Goal: Information Seeking & Learning: Find specific fact

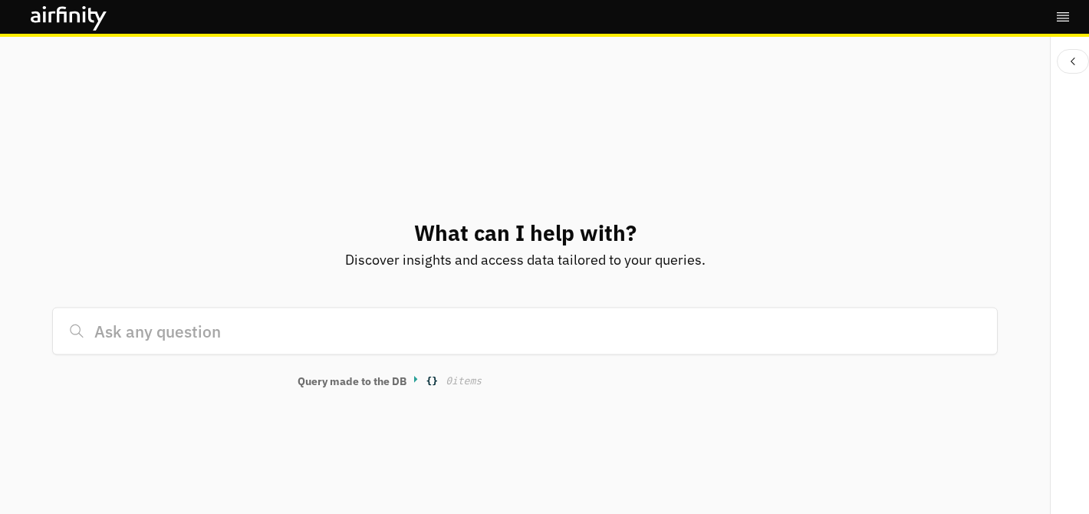
click at [226, 339] on input at bounding box center [524, 332] width 945 height 48
click at [596, 328] on input at bounding box center [524, 332] width 945 height 48
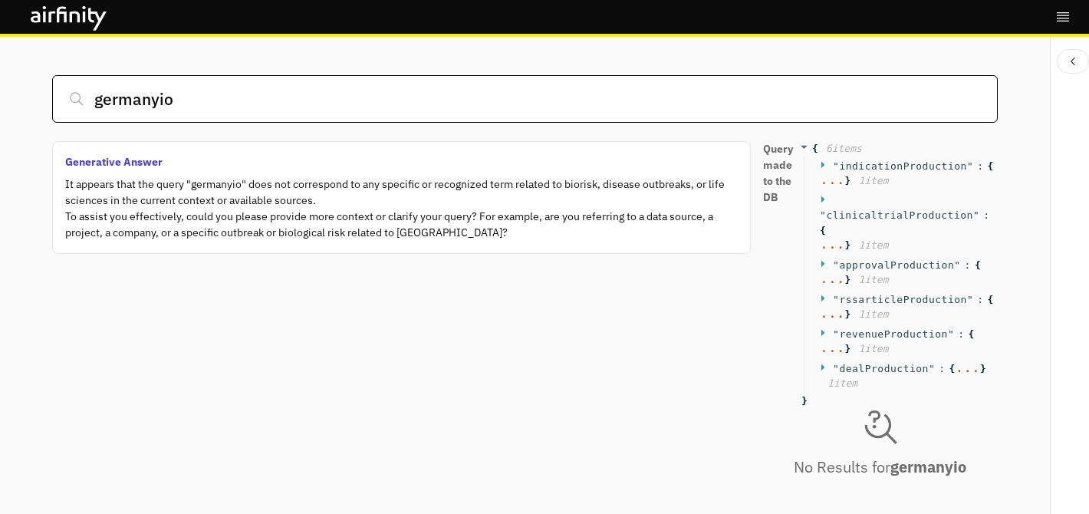
click at [397, 104] on input "germanyio" at bounding box center [524, 99] width 945 height 48
type input "germany"
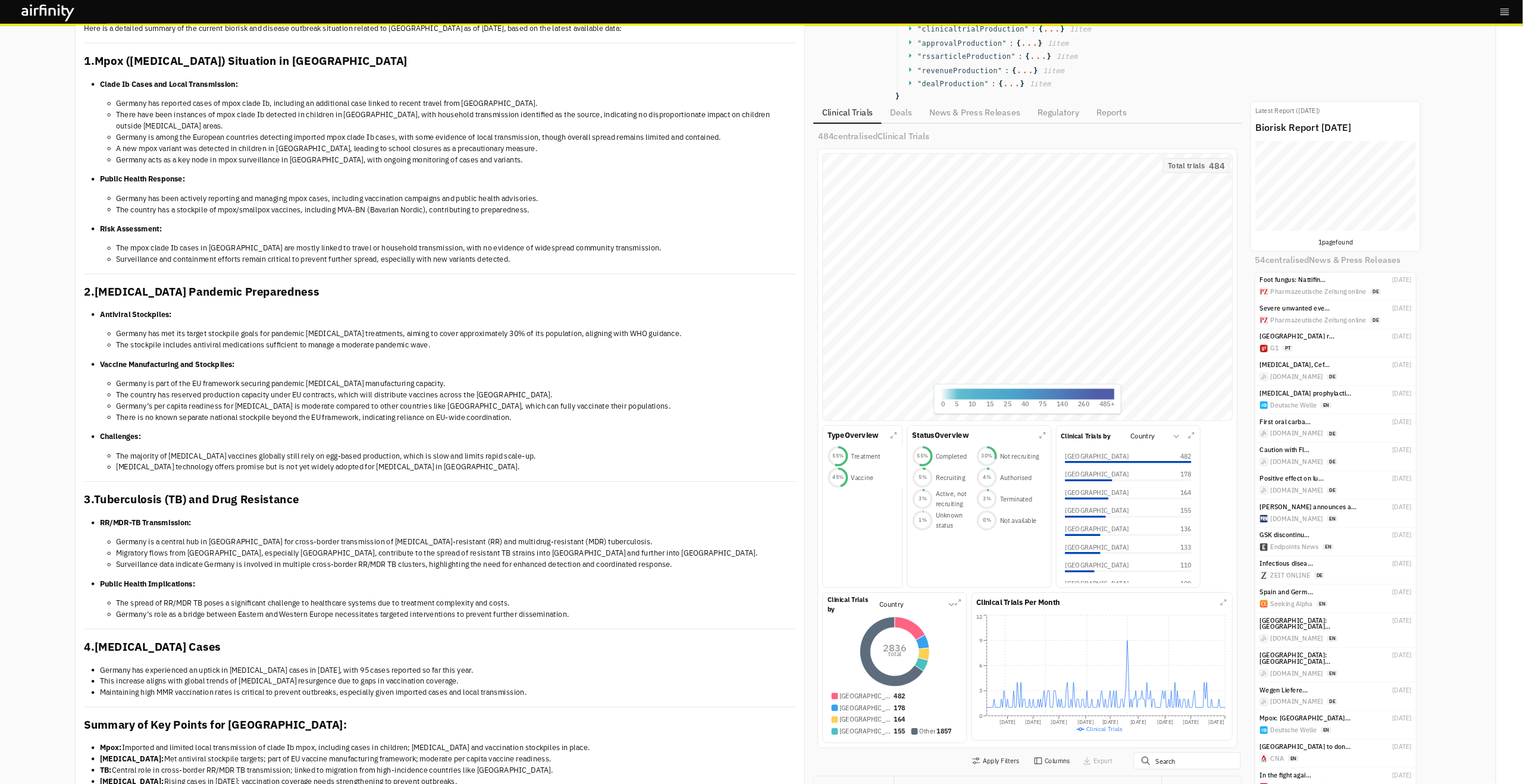
scroll to position [764, 465]
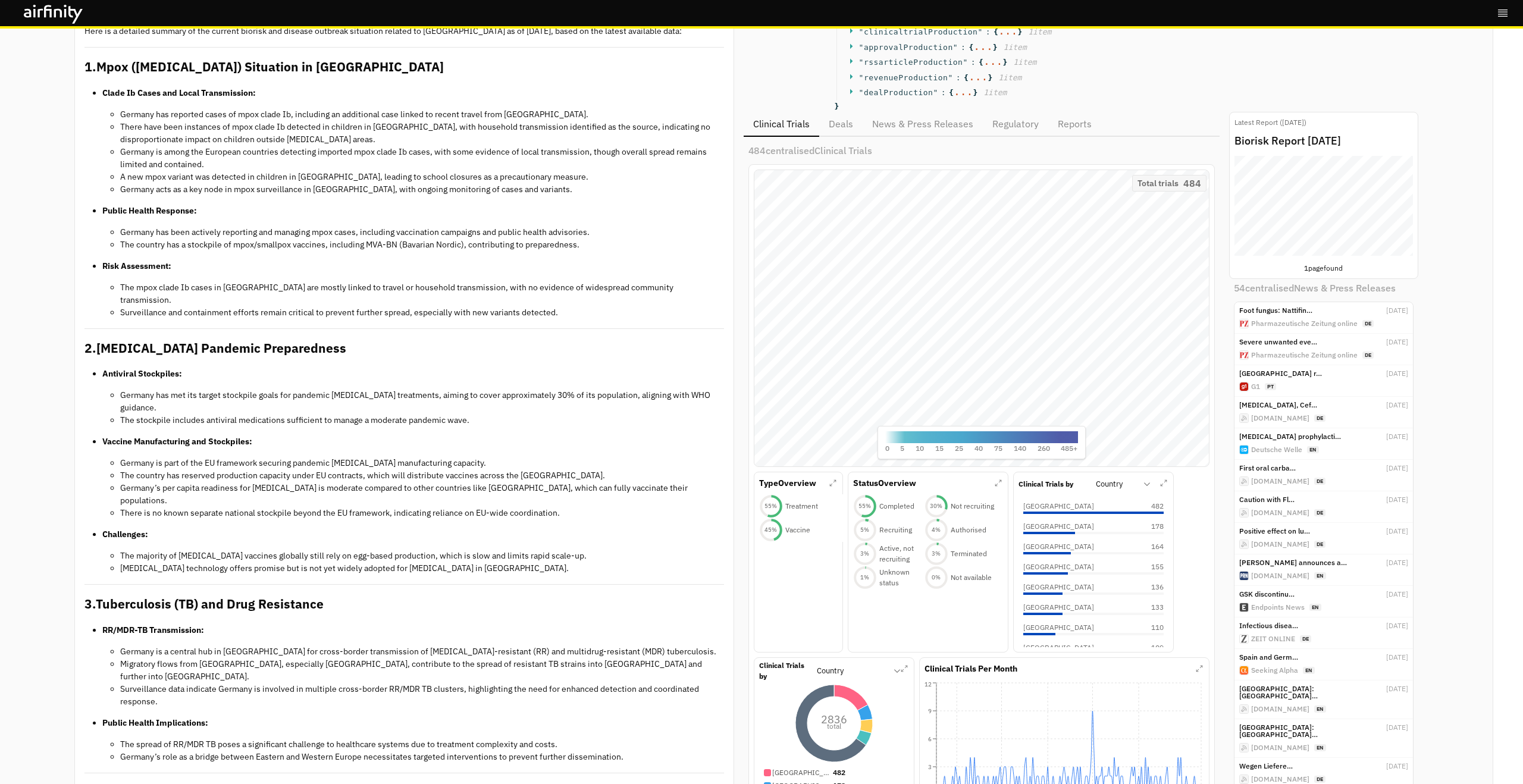
click at [844, 50] on div "Query made to the DB { 6 item s " indicationProduction " : { ... } 1 item " cli…" at bounding box center [1081, 54] width 675 height 114
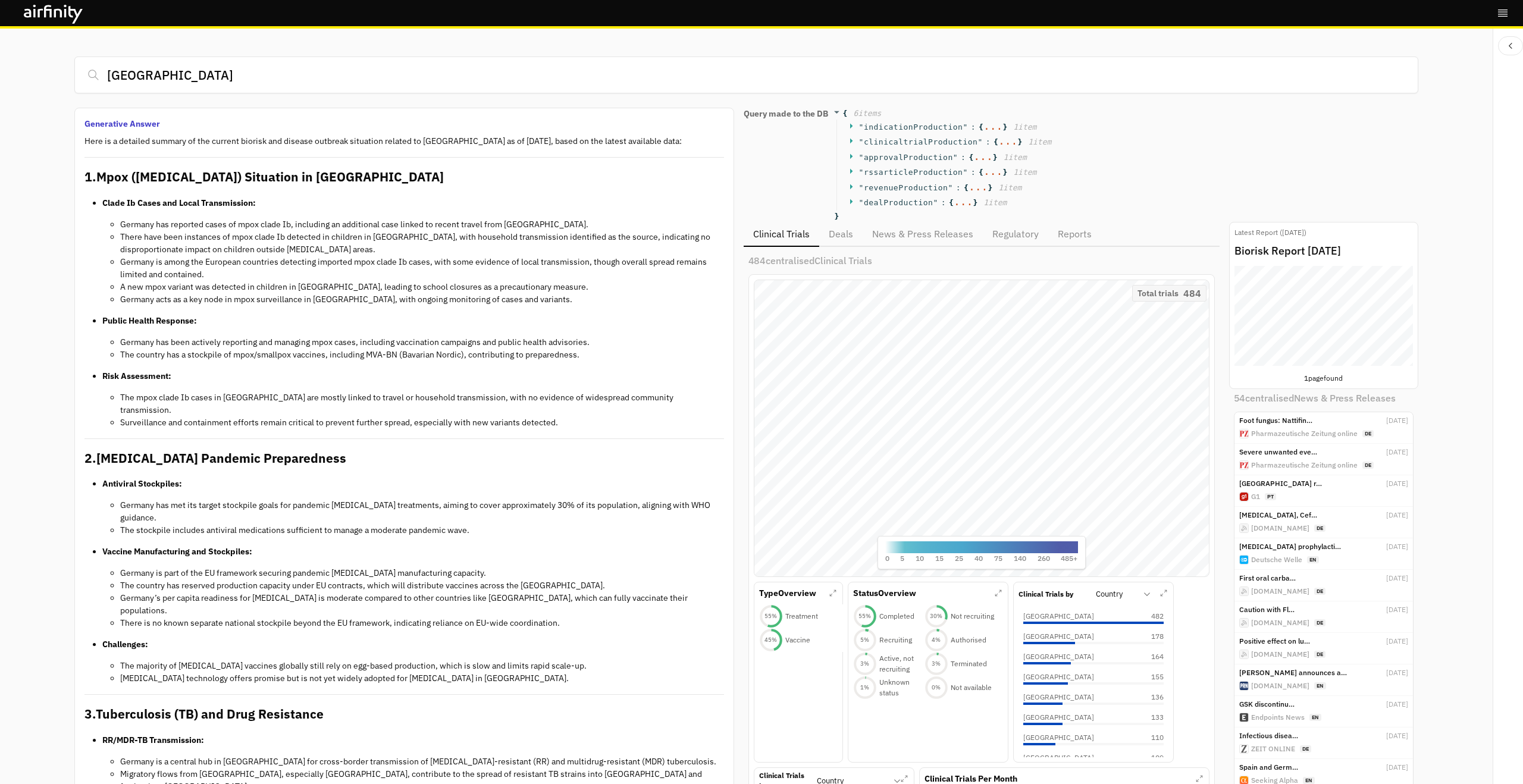
scroll to position [0, 0]
click at [844, 331] on span "SEARO" at bounding box center [1343, 332] width 6 height 2
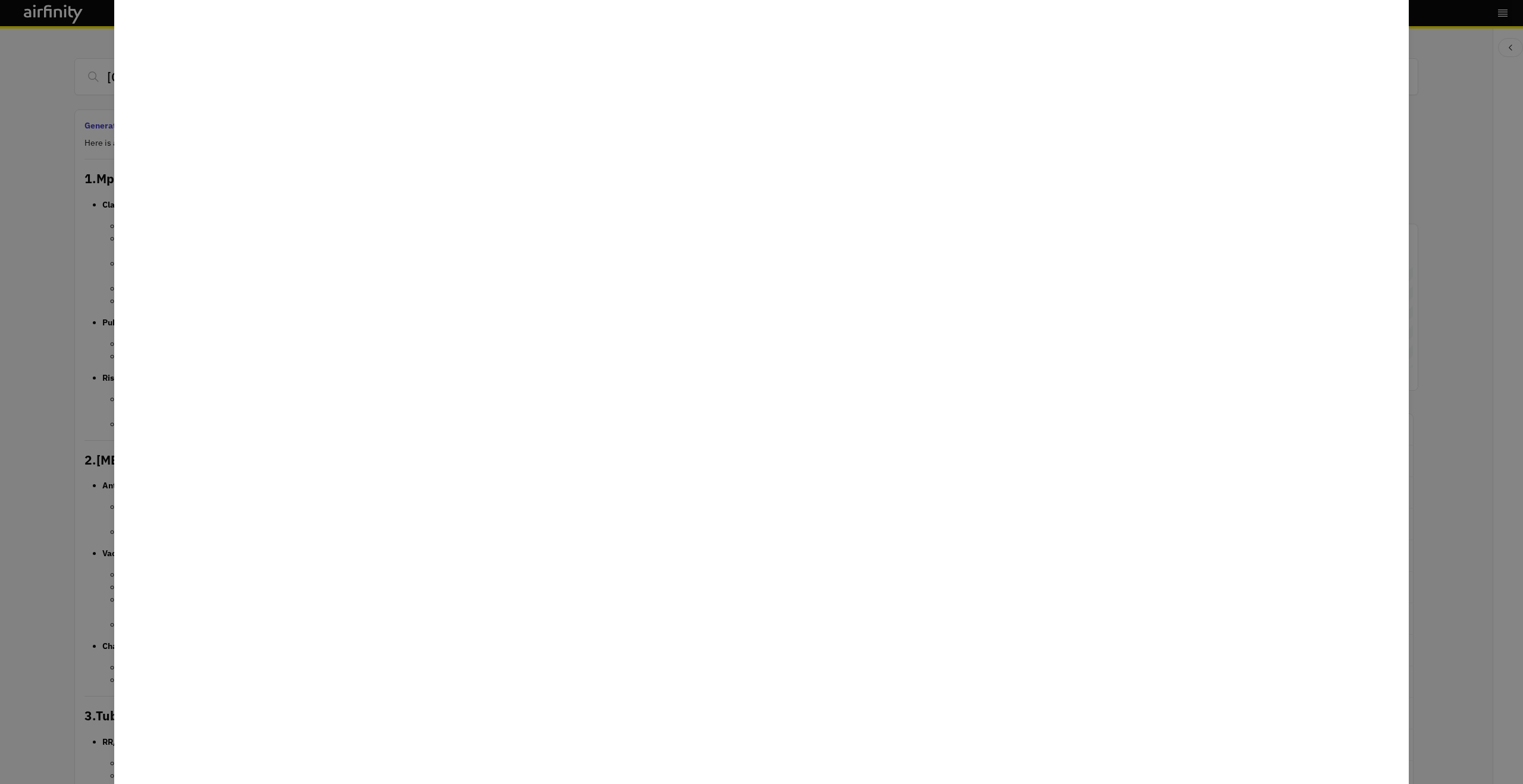
click at [844, 275] on div at bounding box center [762, 392] width 1523 height 784
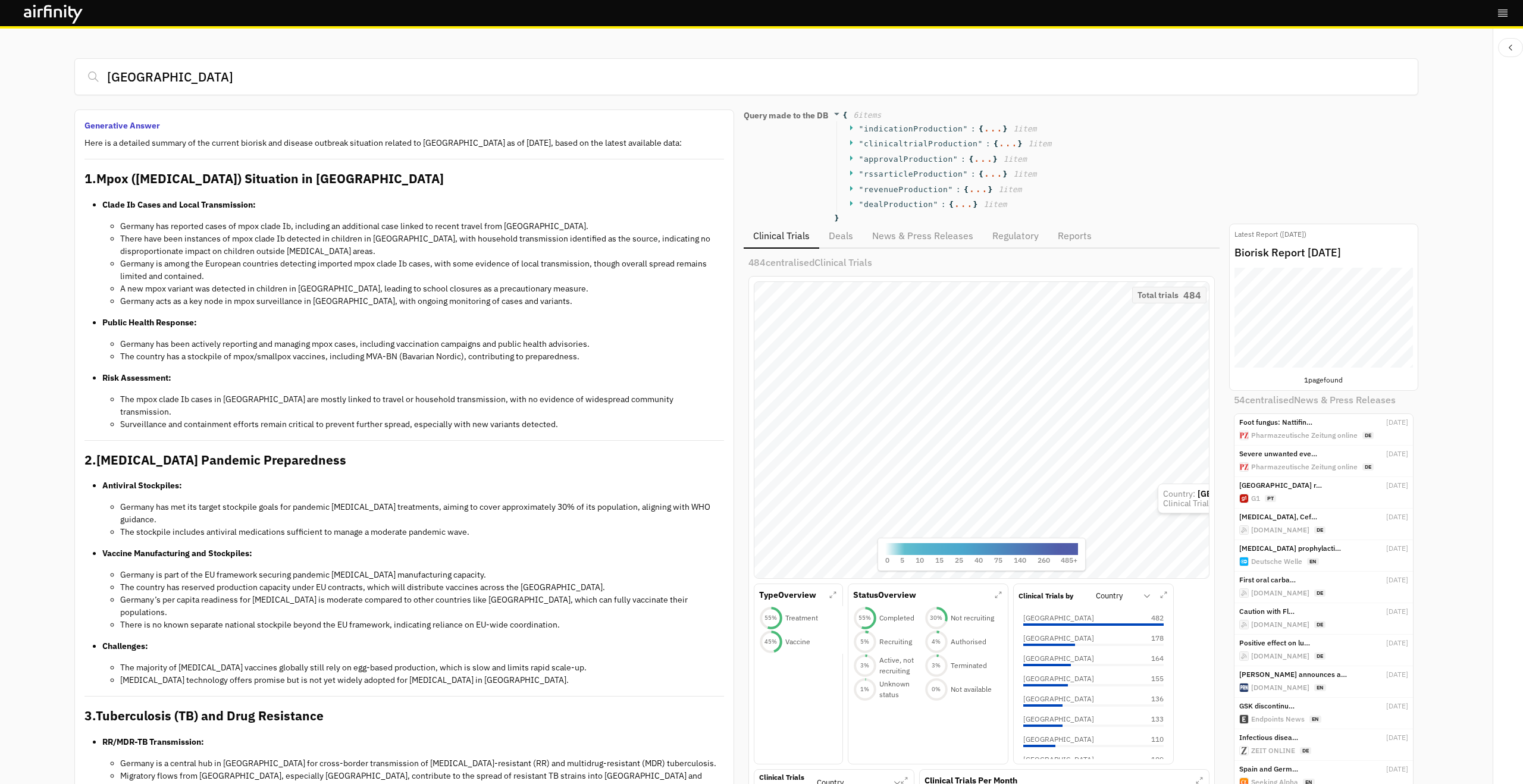
click at [844, 237] on div "Clinical Trials Deals News & Press Releases Regulatory Reports" at bounding box center [982, 236] width 476 height 25
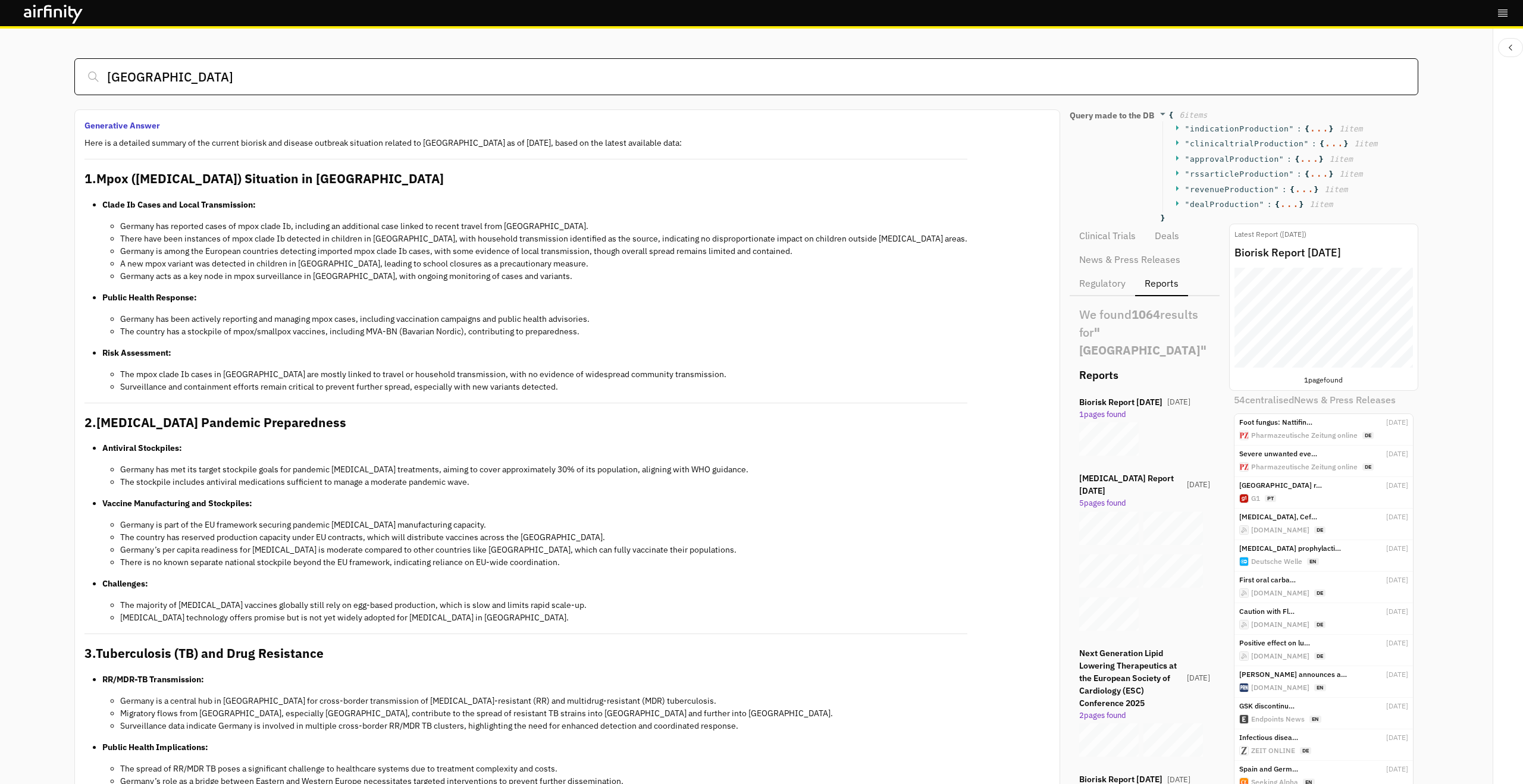
click at [787, 68] on input "germany" at bounding box center [746, 77] width 1343 height 37
click at [844, 14] on icon "right-menu" at bounding box center [1502, 12] width 12 height 12
click at [844, 65] on link "Settings" at bounding box center [1419, 69] width 178 height 22
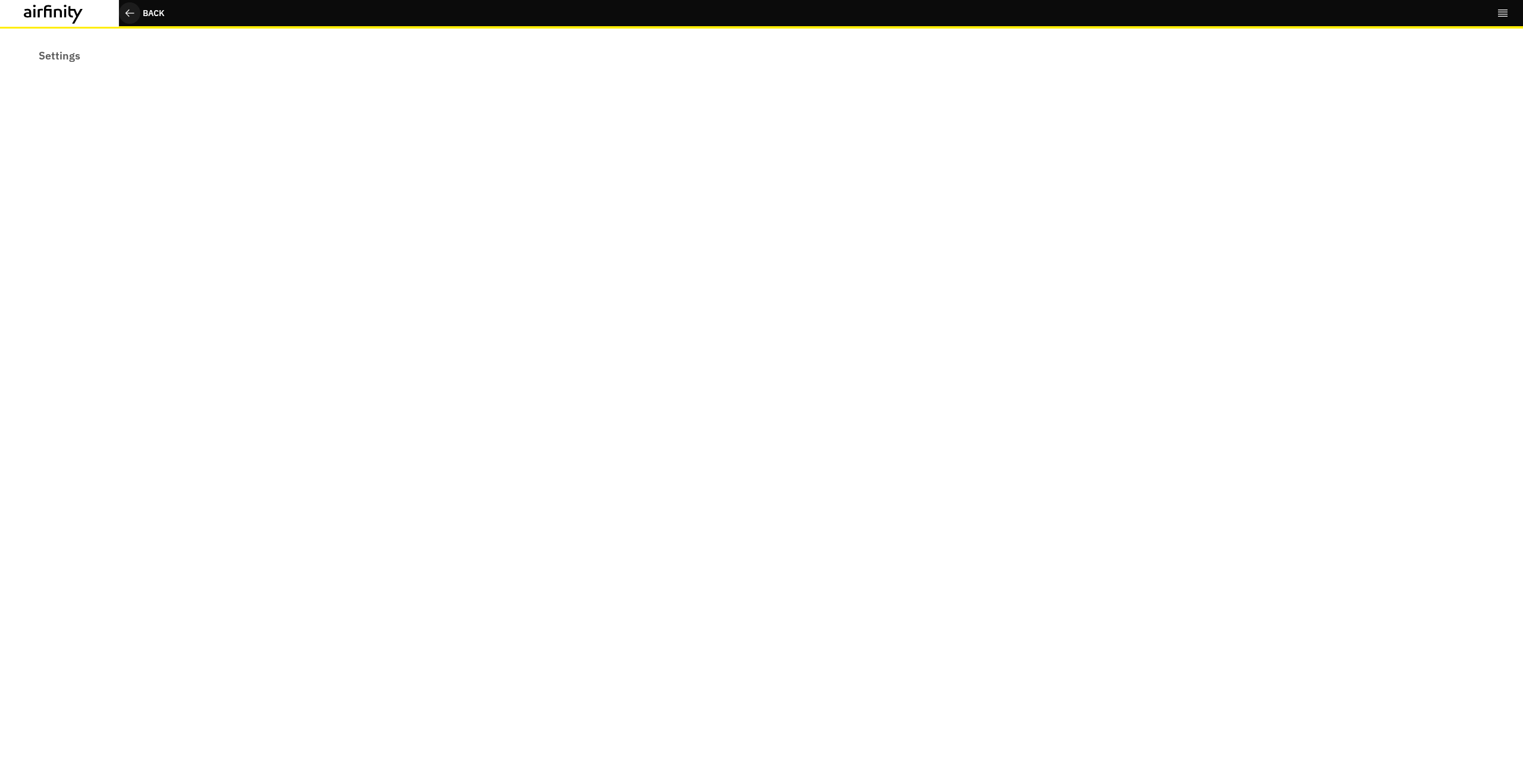
click at [157, 16] on div "Back" at bounding box center [154, 13] width 22 height 12
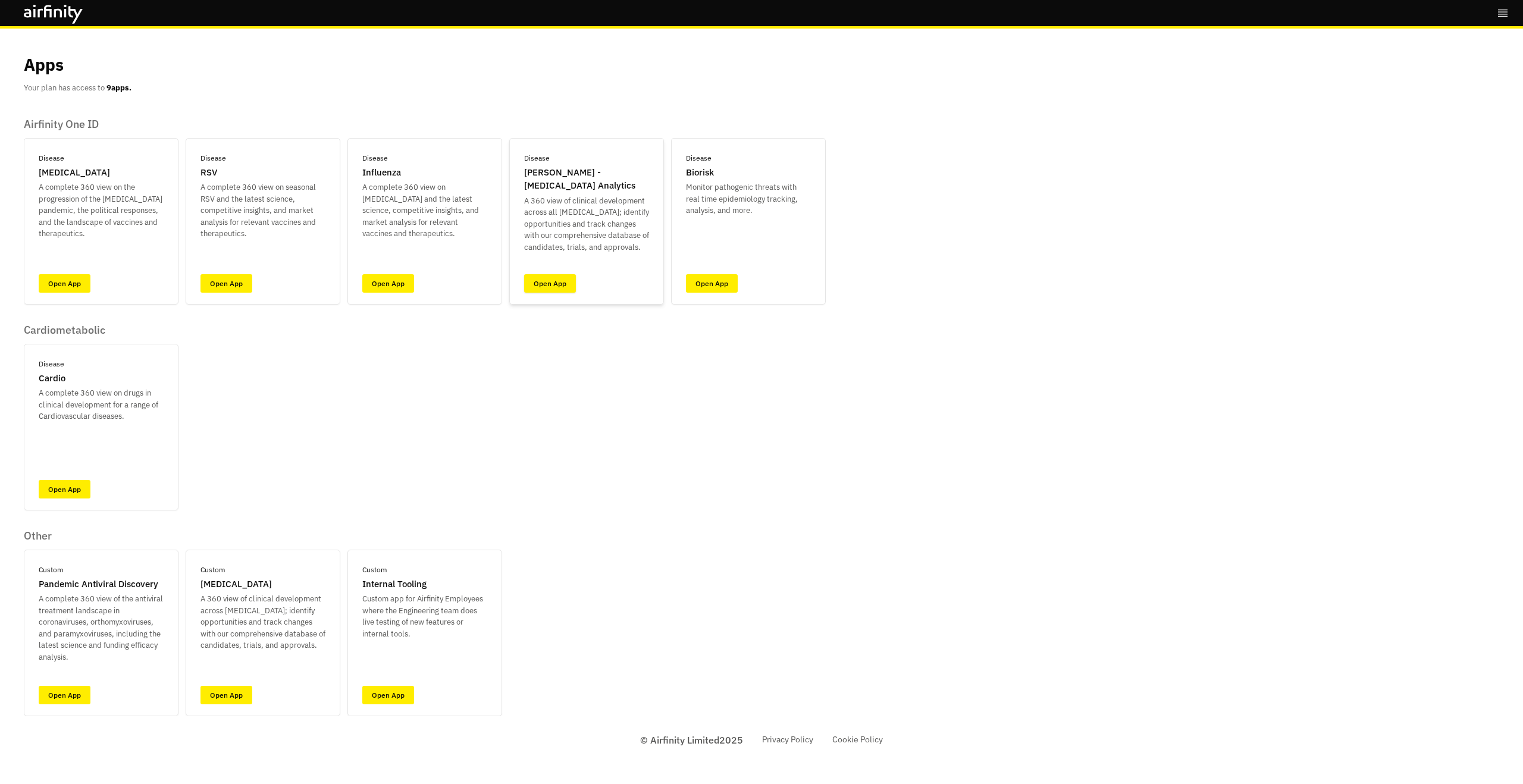
click at [554, 285] on link "Open App" at bounding box center [550, 284] width 52 height 19
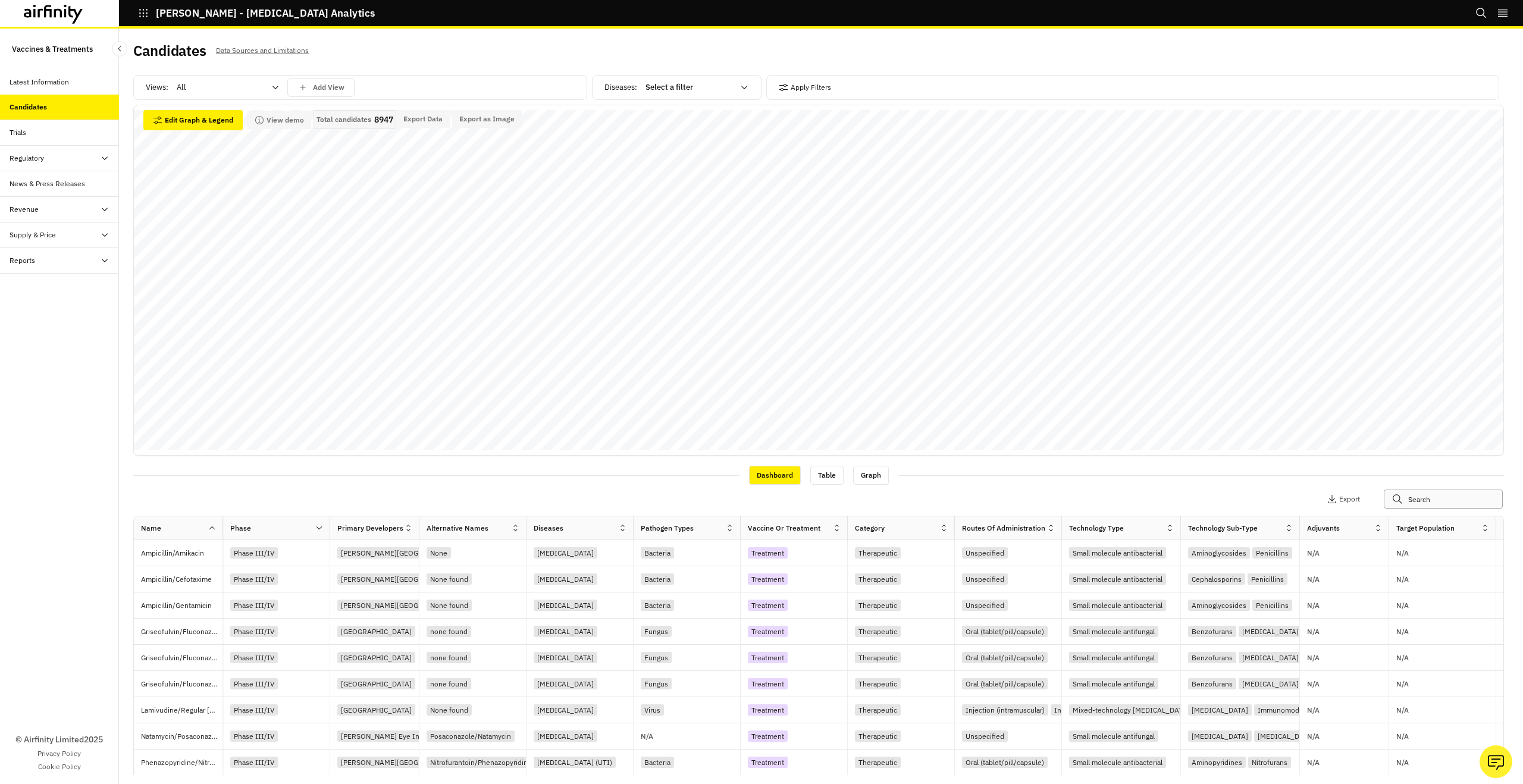
drag, startPoint x: 1468, startPoint y: 499, endPoint x: 1478, endPoint y: 500, distance: 10.0
click at [1468, 499] on input "text" at bounding box center [1442, 499] width 119 height 19
paste input "PF-07831694"
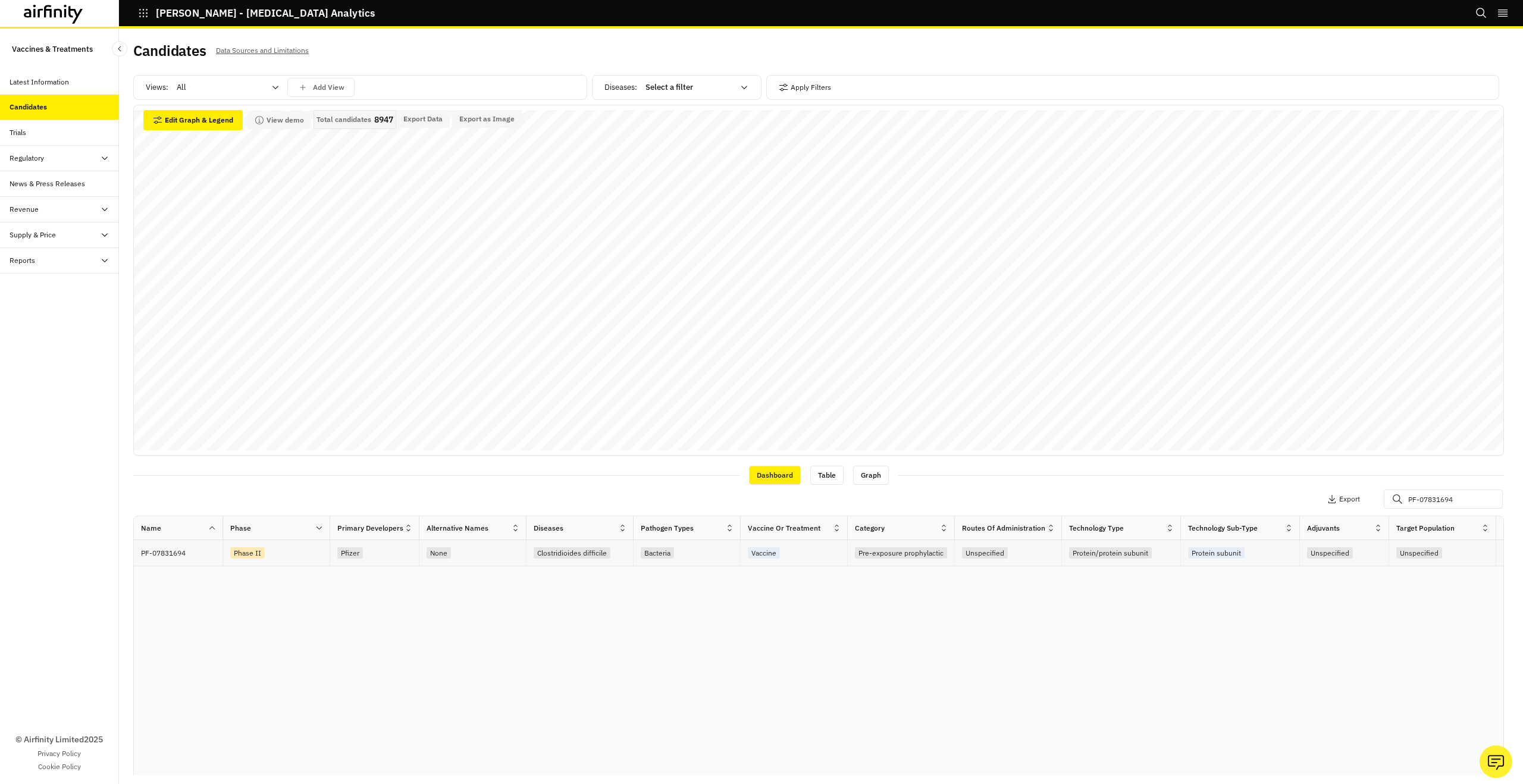
click at [1434, 556] on div "Unspecified" at bounding box center [1418, 553] width 46 height 12
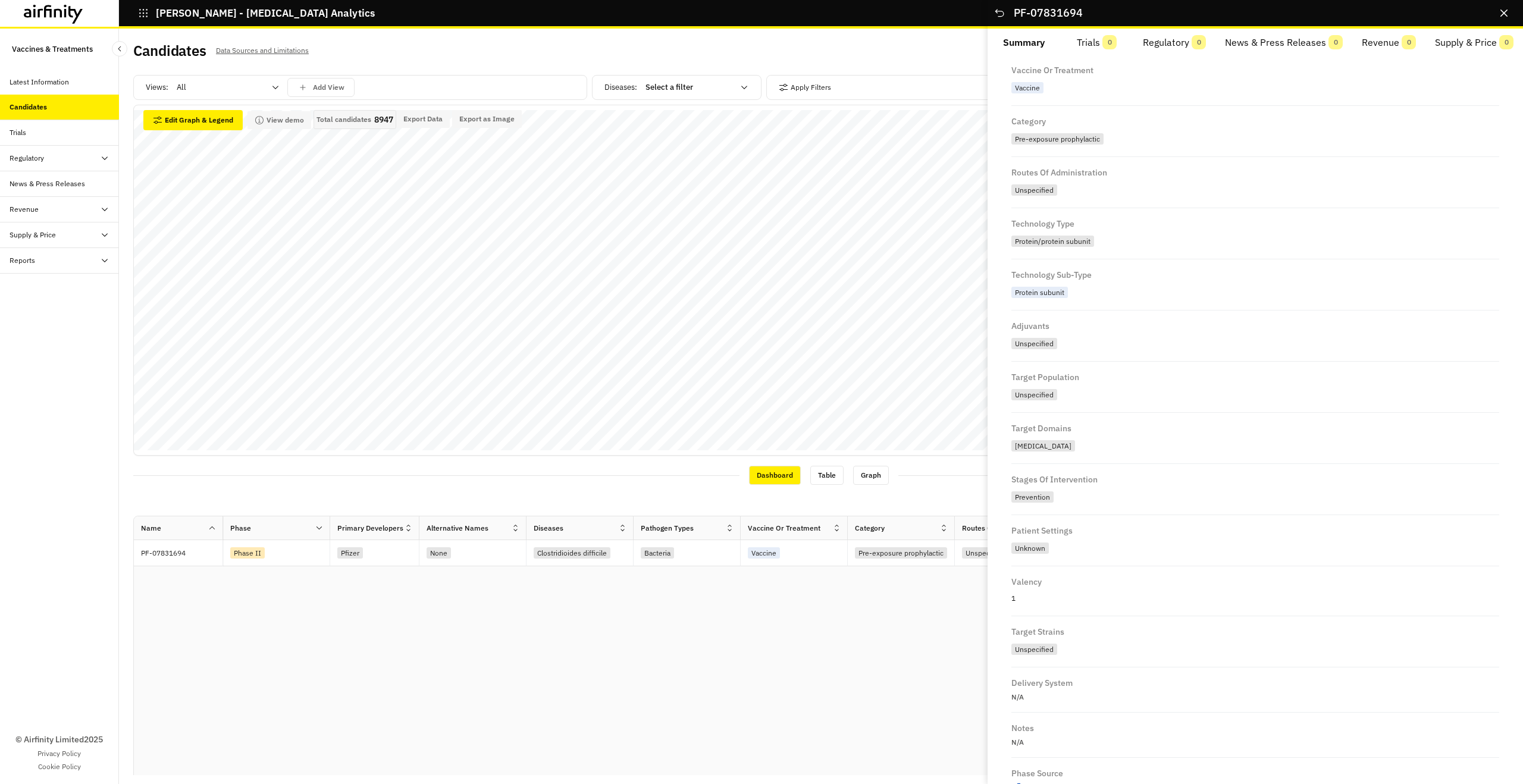
scroll to position [354, 0]
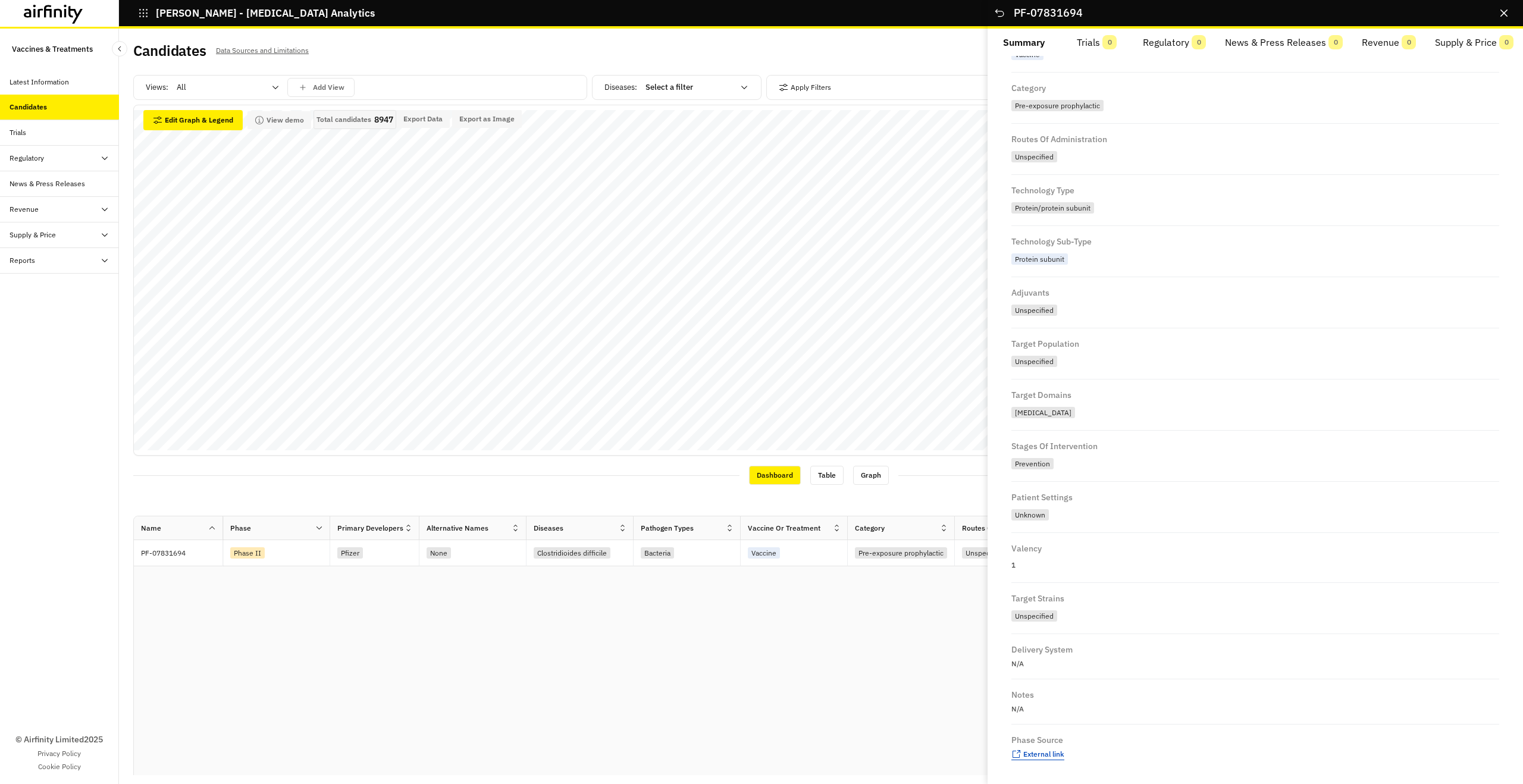
click at [1056, 755] on span "External link" at bounding box center [1043, 755] width 41 height 9
drag, startPoint x: 1505, startPoint y: 17, endPoint x: 1499, endPoint y: 108, distance: 91.2
click at [1505, 17] on button "Close" at bounding box center [1504, 13] width 19 height 19
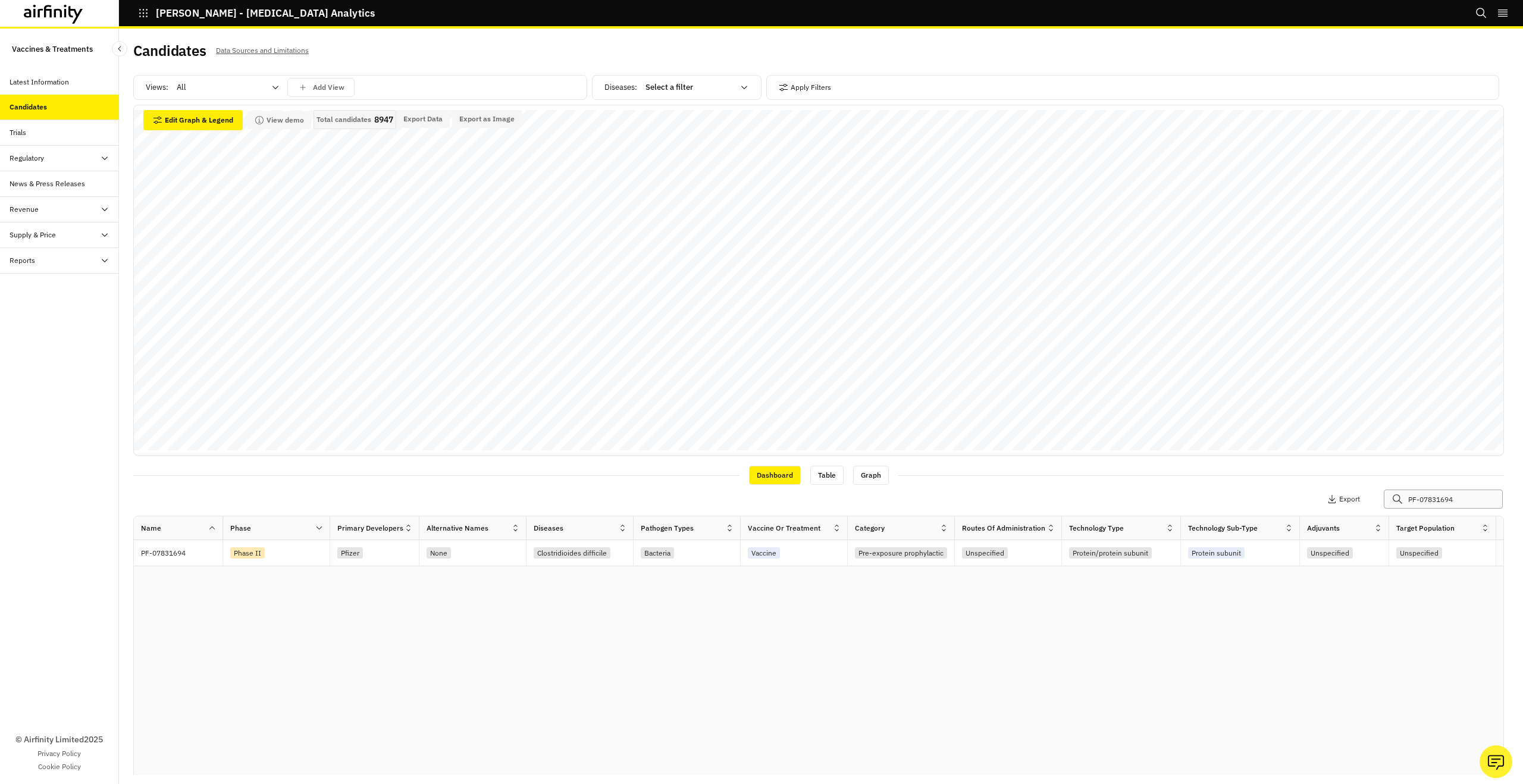
click at [1455, 505] on input "PF-07831694" at bounding box center [1442, 499] width 119 height 19
paste input "V-0211W"
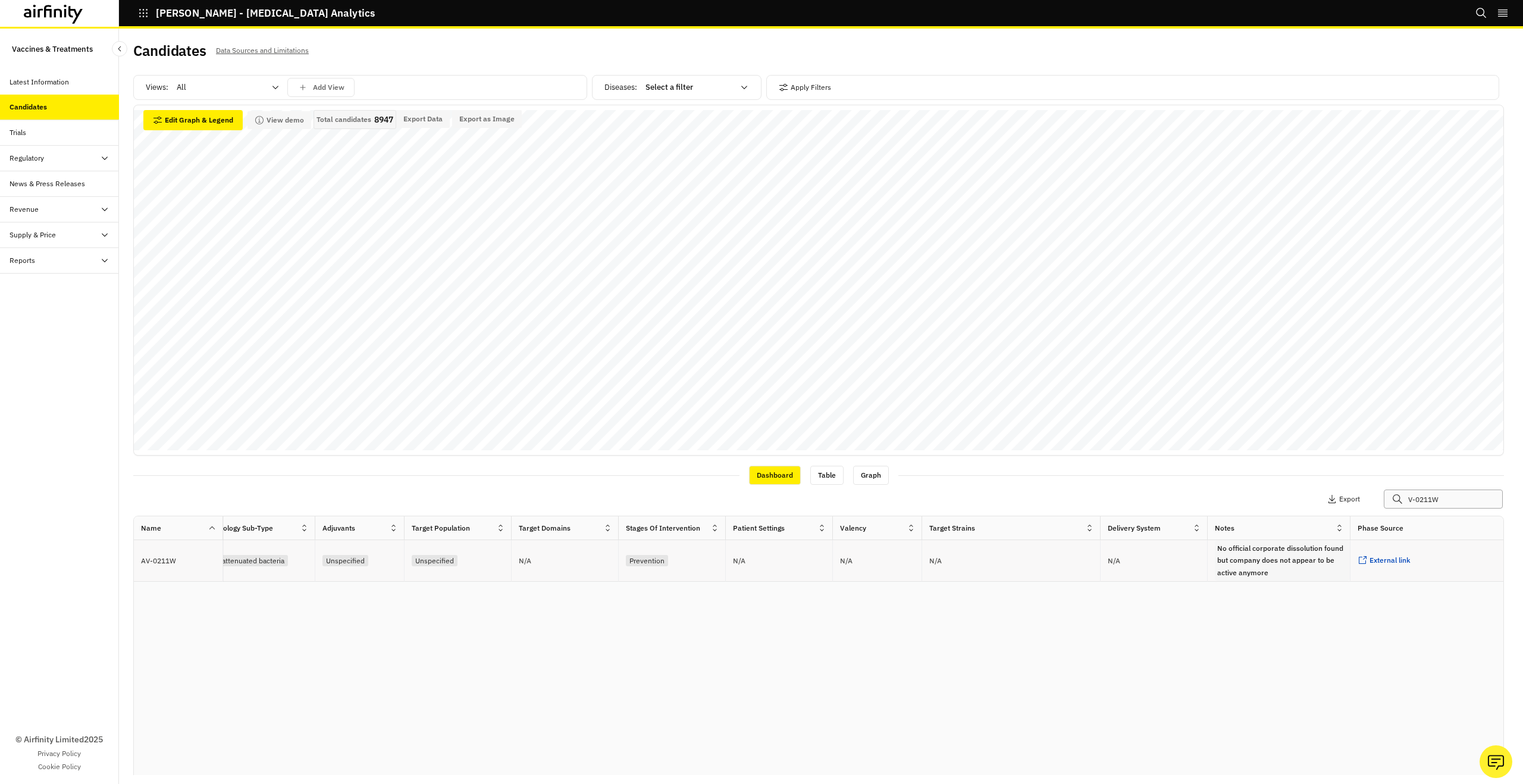
scroll to position [0, 1003]
click at [1370, 559] on span "External link" at bounding box center [1373, 560] width 41 height 9
click at [1438, 500] on input "V-0211W" at bounding box center [1442, 499] width 119 height 19
drag, startPoint x: 1438, startPoint y: 500, endPoint x: 1448, endPoint y: 505, distance: 11.2
click at [1438, 500] on input "V-0211W" at bounding box center [1442, 499] width 119 height 19
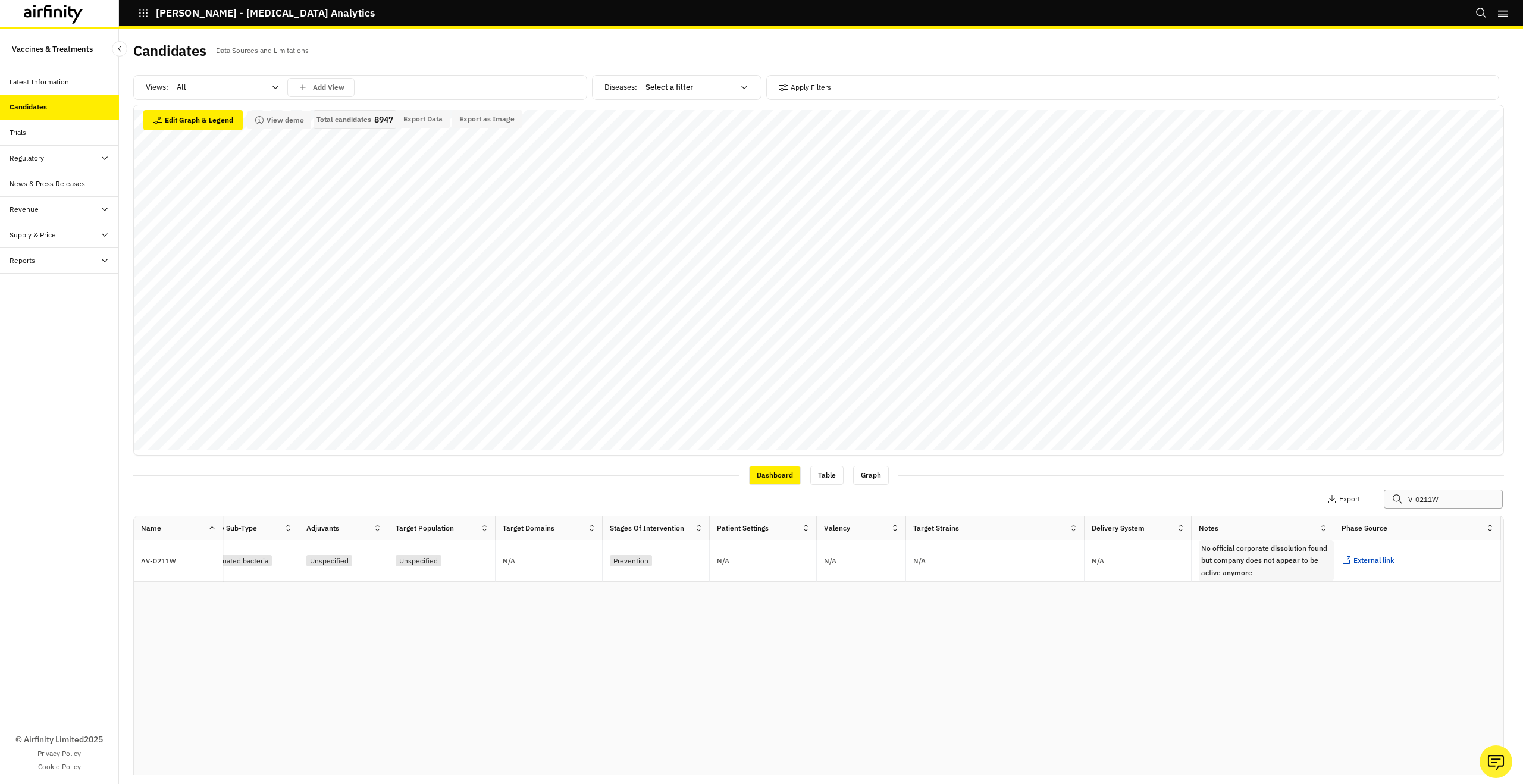
paste input "MVX02"
click at [1459, 498] on input "V-MVX02" at bounding box center [1442, 499] width 119 height 19
paste input "text"
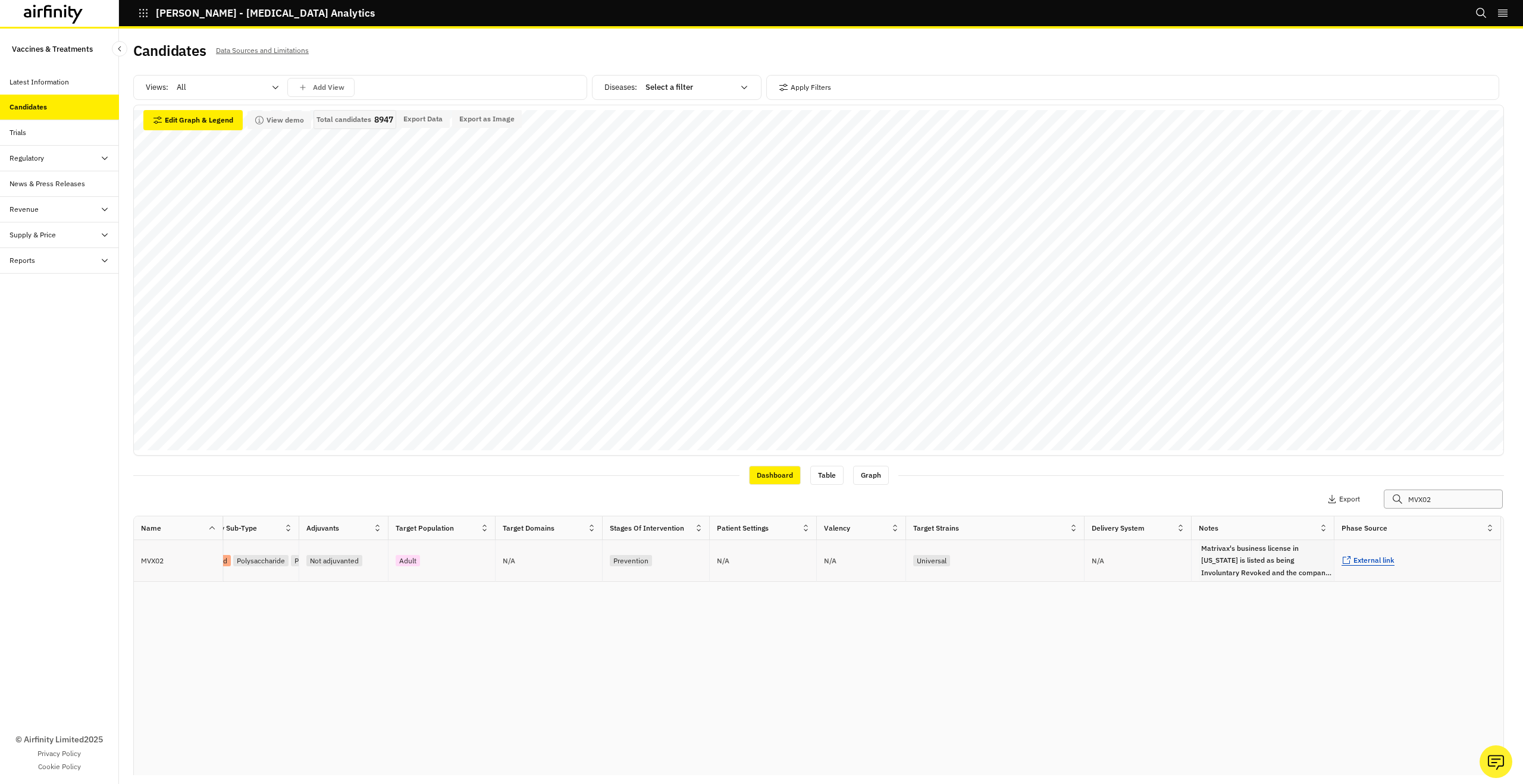
type input "MVX02"
click at [1371, 559] on span "External link" at bounding box center [1373, 560] width 41 height 9
